Goal: Task Accomplishment & Management: Manage account settings

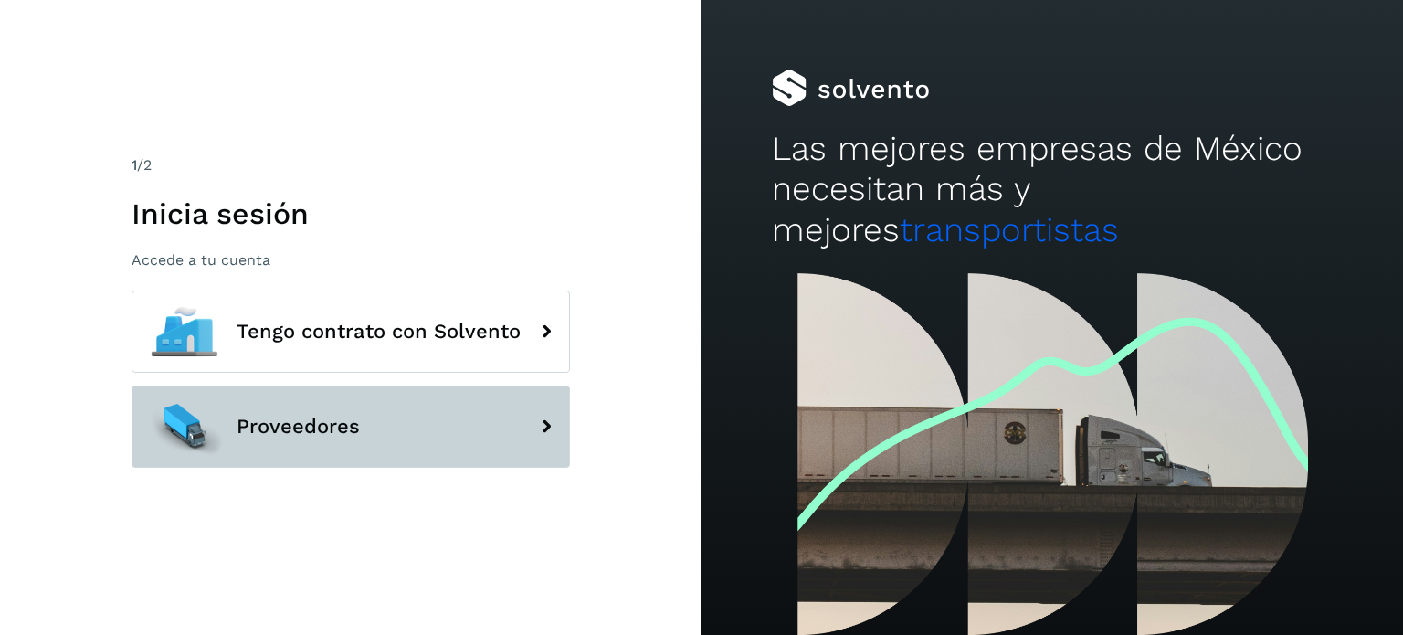
click at [420, 457] on button "Proveedores" at bounding box center [351, 426] width 438 height 82
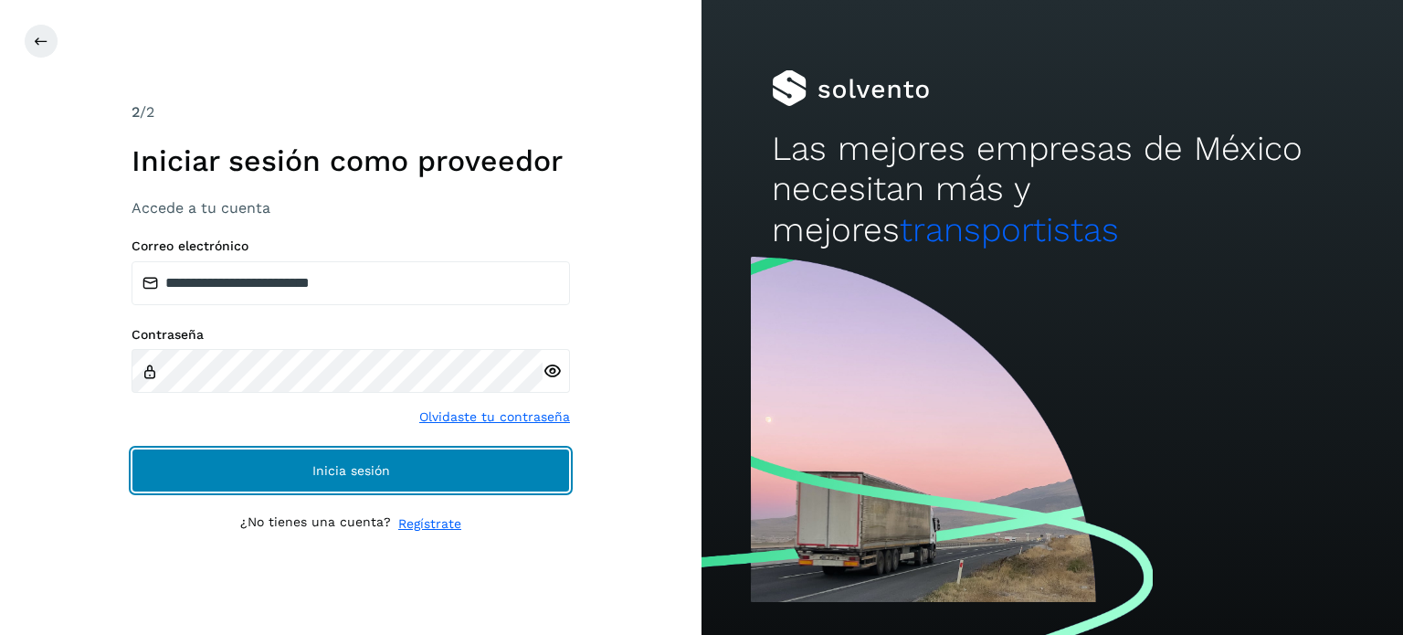
click at [382, 454] on button "Inicia sesión" at bounding box center [351, 470] width 438 height 44
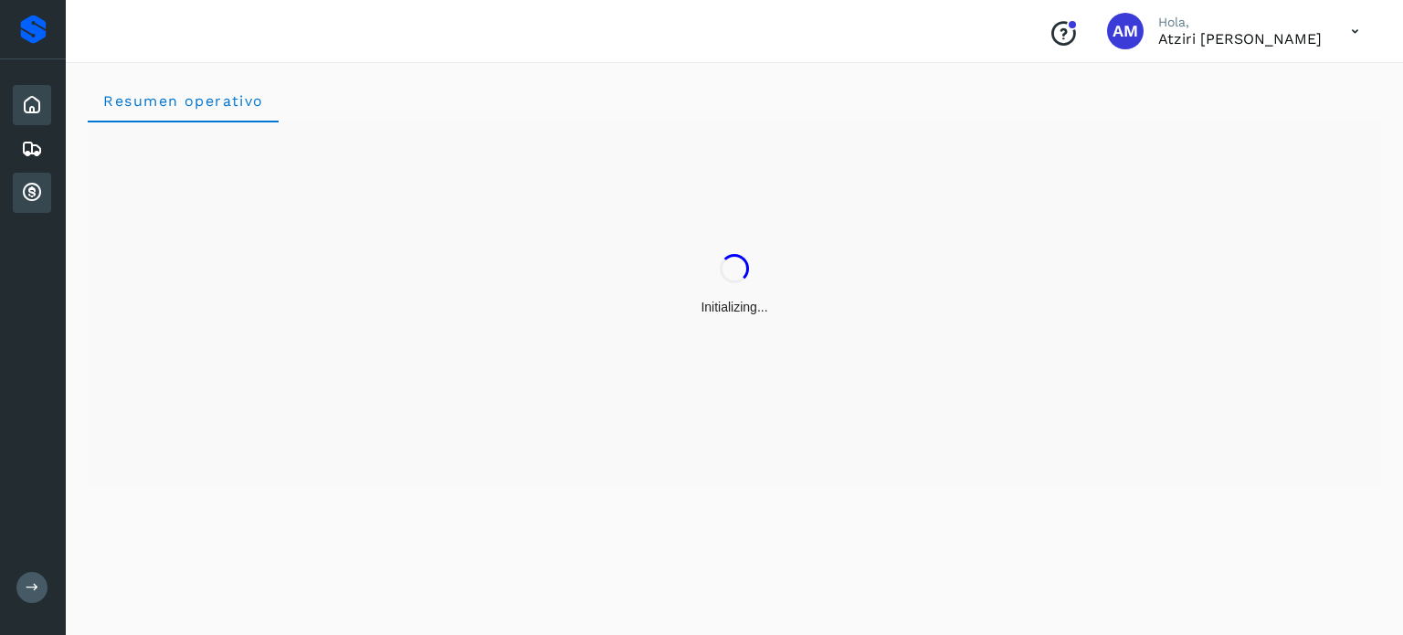
click at [44, 189] on div "Cuentas por cobrar" at bounding box center [32, 193] width 38 height 40
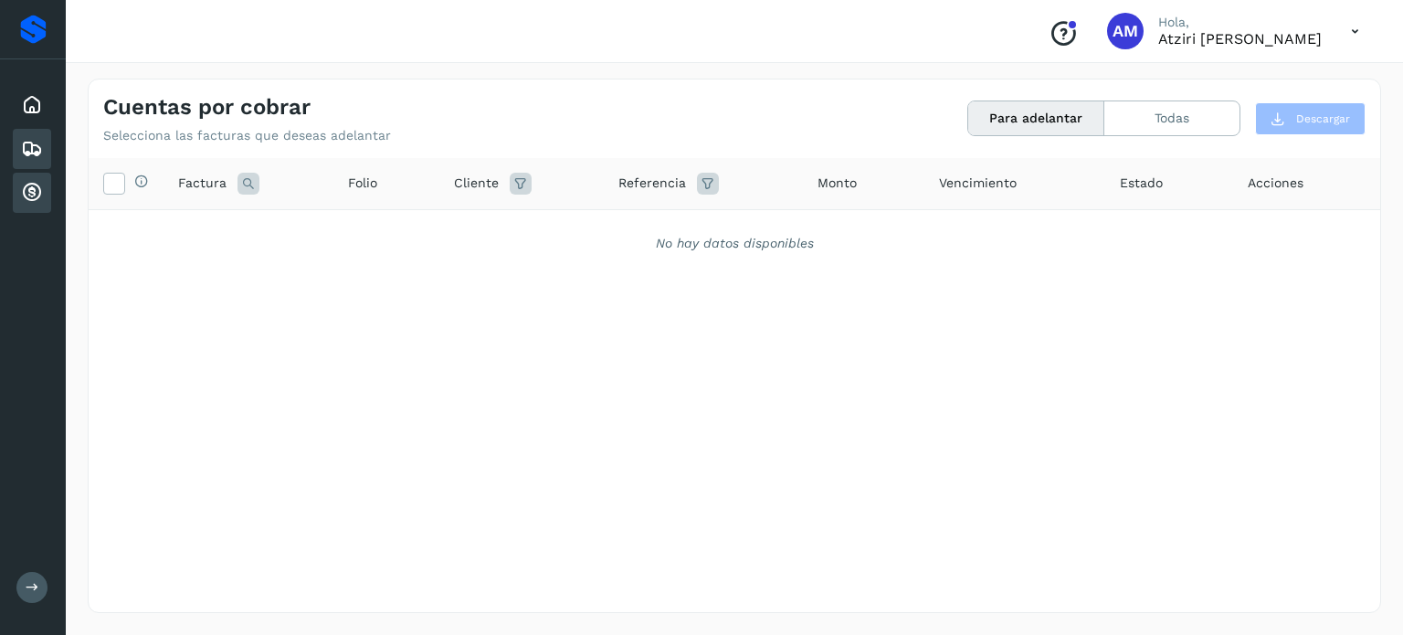
click at [18, 153] on div "Embarques" at bounding box center [32, 149] width 38 height 40
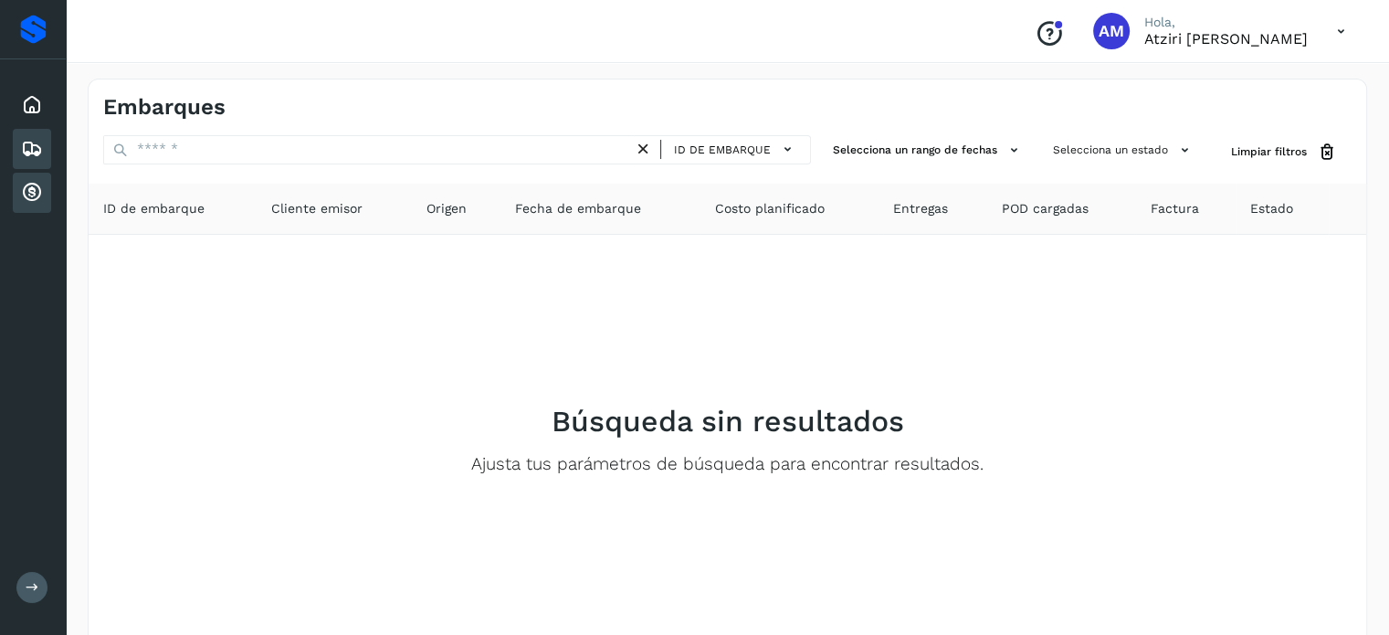
click at [40, 193] on icon at bounding box center [32, 193] width 22 height 22
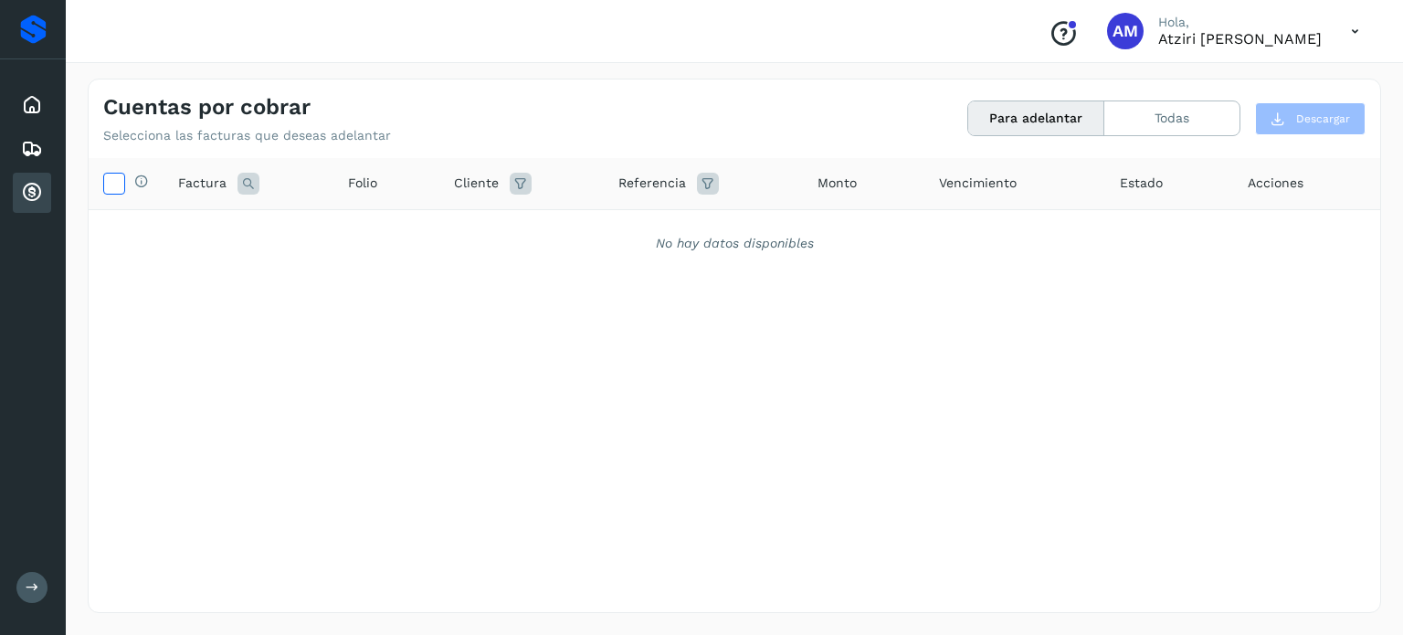
click at [111, 192] on icon at bounding box center [113, 182] width 19 height 19
click at [1051, 111] on button "Para adelantar" at bounding box center [1036, 118] width 136 height 34
click at [1136, 112] on button "Todas" at bounding box center [1171, 118] width 135 height 34
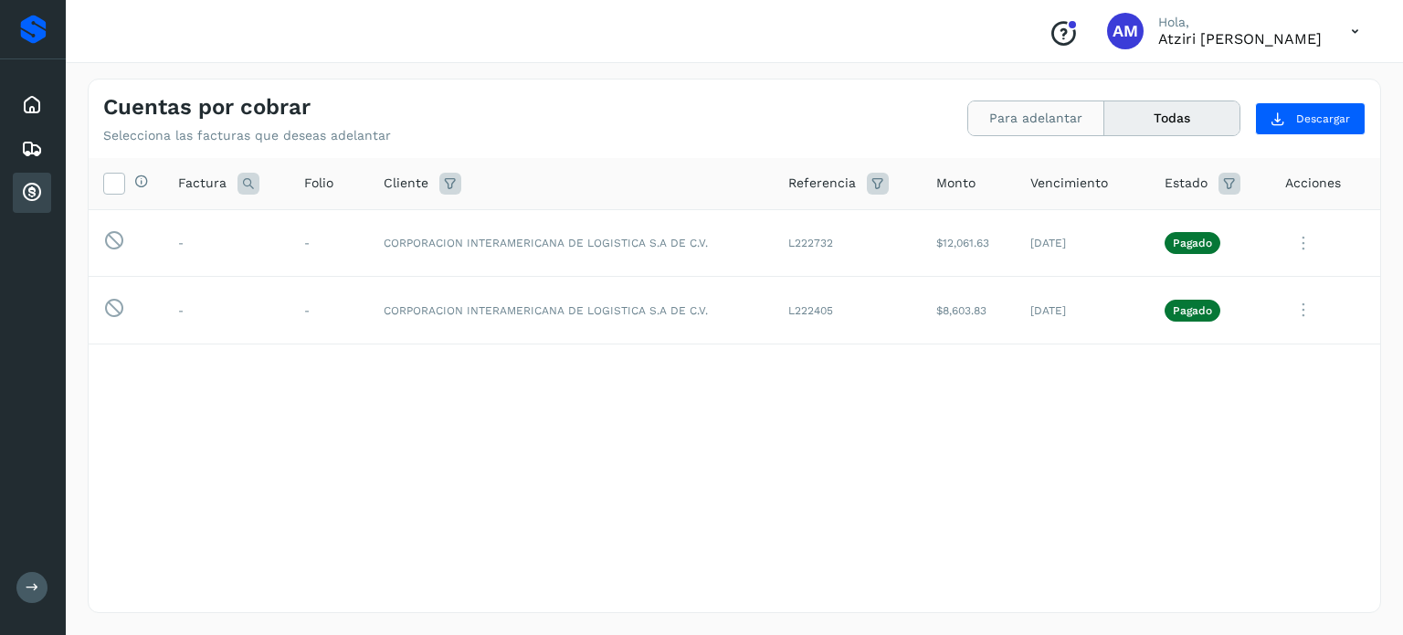
click at [1048, 124] on button "Para adelantar" at bounding box center [1036, 118] width 136 height 34
